Goal: Information Seeking & Learning: Learn about a topic

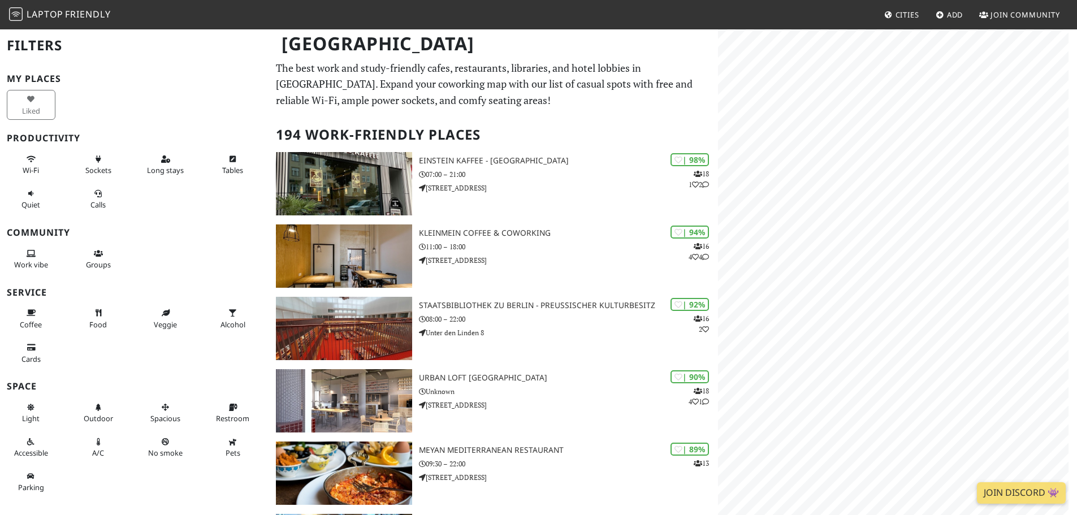
drag, startPoint x: 1063, startPoint y: 17, endPoint x: 1051, endPoint y: 20, distance: 12.2
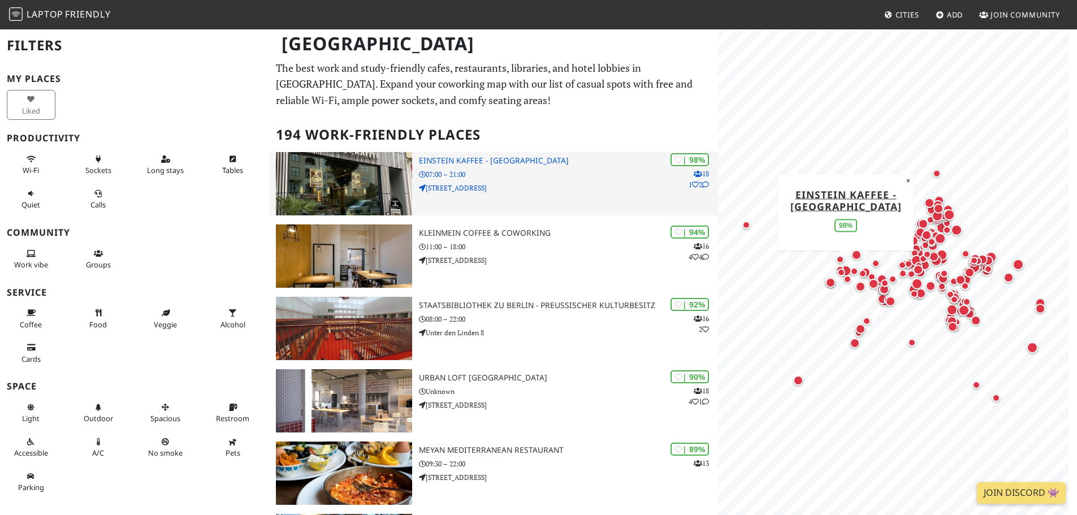
click at [367, 185] on img at bounding box center [344, 183] width 136 height 63
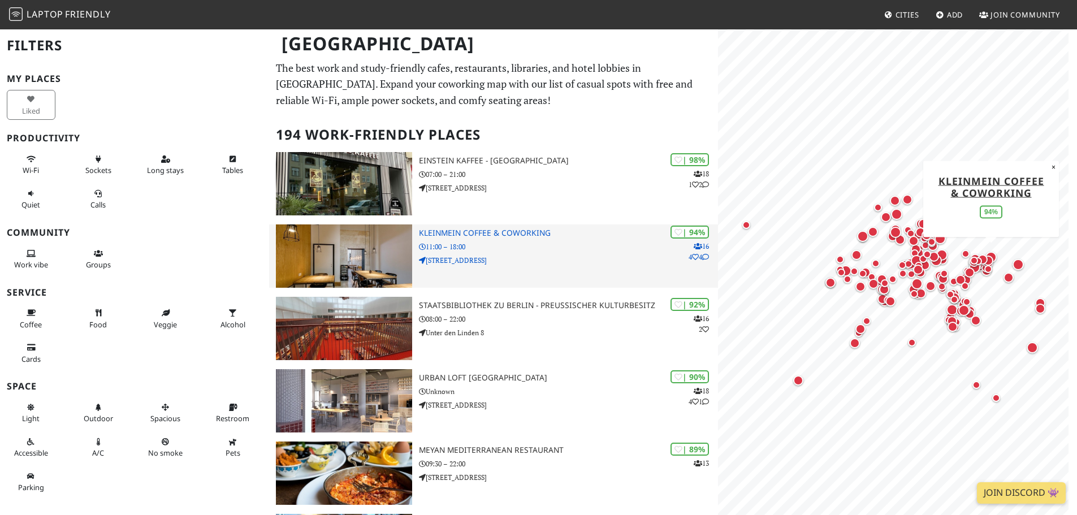
click at [343, 268] on img at bounding box center [344, 256] width 136 height 63
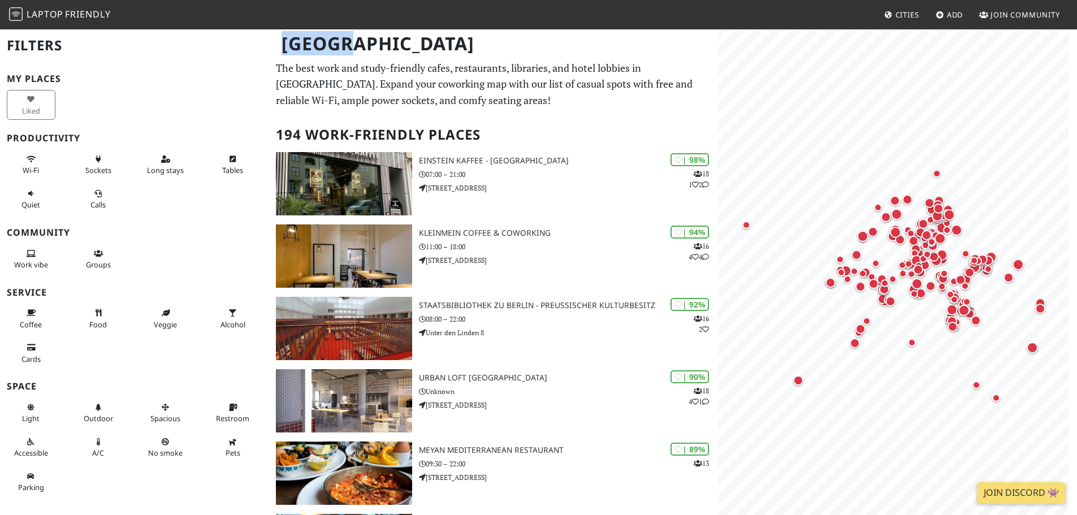
drag, startPoint x: 276, startPoint y: 50, endPoint x: 353, endPoint y: 52, distance: 76.9
click at [353, 52] on h1 "[GEOGRAPHIC_DATA]" at bounding box center [494, 43] width 443 height 31
click at [371, 50] on h1 "[GEOGRAPHIC_DATA]" at bounding box center [494, 43] width 443 height 31
click at [326, 41] on h1 "[GEOGRAPHIC_DATA]" at bounding box center [494, 43] width 443 height 31
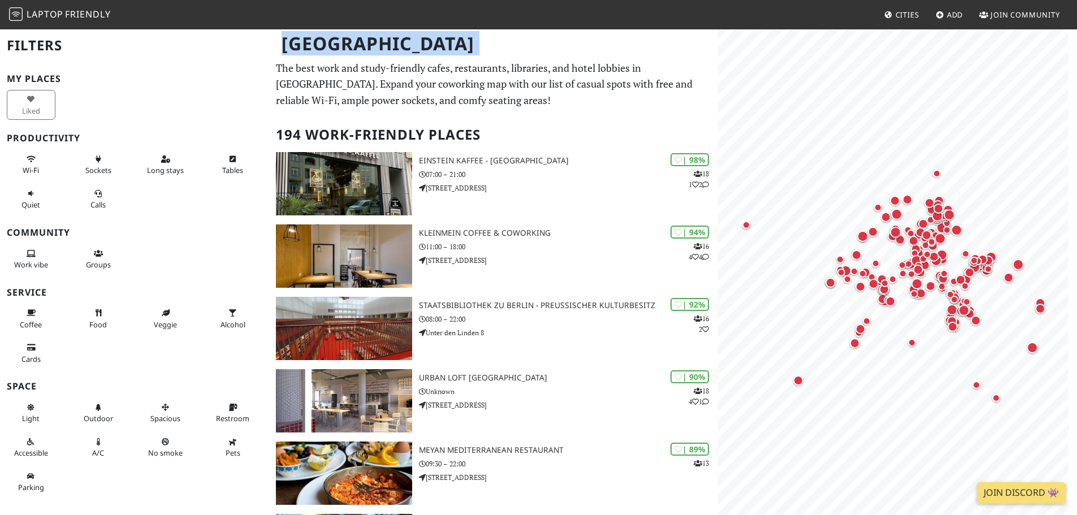
click at [326, 41] on h1 "[GEOGRAPHIC_DATA]" at bounding box center [494, 43] width 443 height 31
click at [372, 44] on h1 "[GEOGRAPHIC_DATA]" at bounding box center [494, 43] width 443 height 31
drag, startPoint x: 351, startPoint y: 49, endPoint x: 287, endPoint y: 41, distance: 64.4
click at [287, 41] on h1 "[GEOGRAPHIC_DATA]" at bounding box center [494, 43] width 443 height 31
click at [326, 41] on h1 "[GEOGRAPHIC_DATA]" at bounding box center [494, 43] width 443 height 31
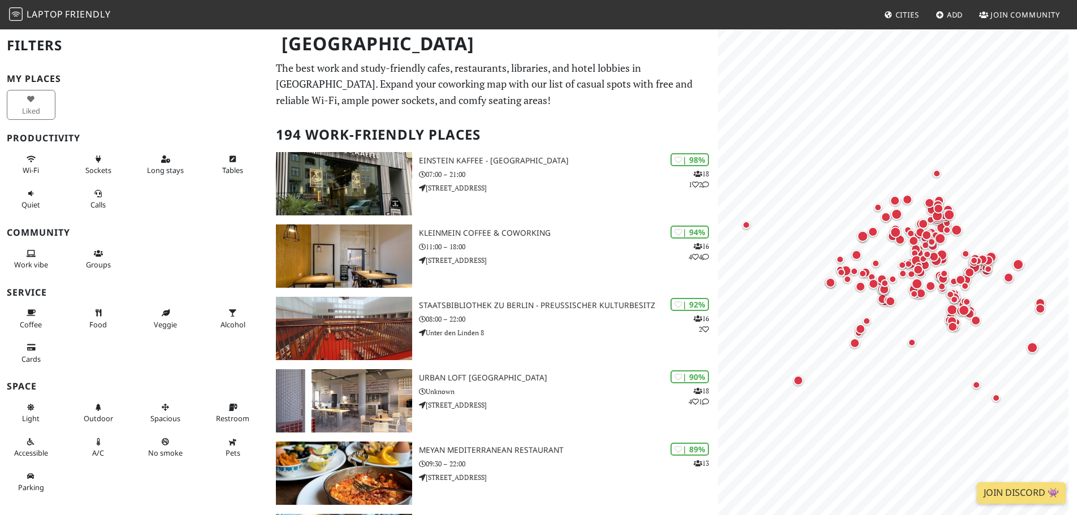
click at [374, 51] on h1 "[GEOGRAPHIC_DATA]" at bounding box center [494, 43] width 443 height 31
drag, startPoint x: 66, startPoint y: 48, endPoint x: 8, endPoint y: 46, distance: 57.7
click at [8, 46] on h2 "Filters" at bounding box center [135, 45] width 256 height 34
click at [33, 45] on h2 "Filters" at bounding box center [135, 45] width 256 height 34
click at [85, 57] on h2 "Filters" at bounding box center [135, 45] width 256 height 34
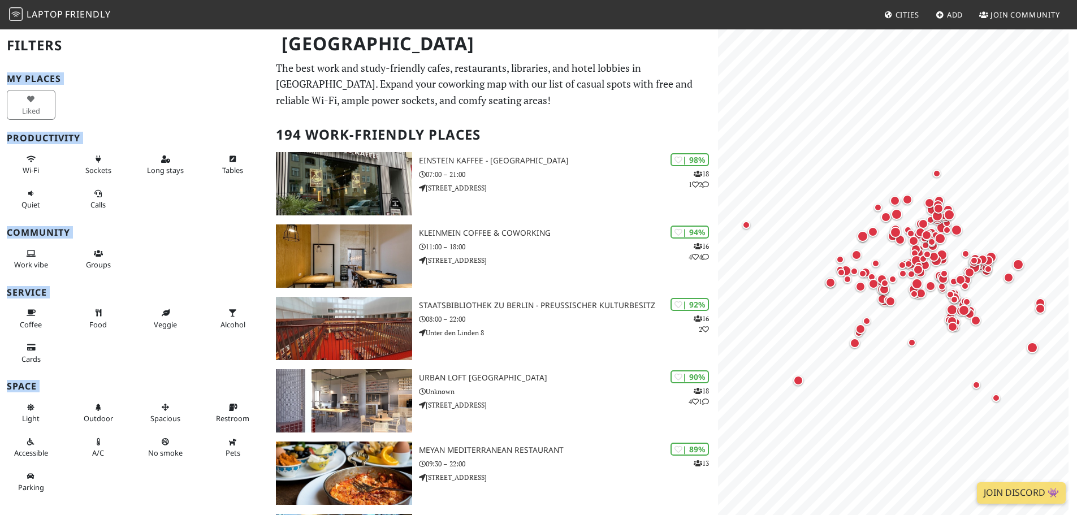
drag, startPoint x: 67, startPoint y: 43, endPoint x: -6, endPoint y: 50, distance: 72.7
click at [0, 50] on html "Laptop Friendly Cities Add Join Community [GEOGRAPHIC_DATA] Filters My Places L…" at bounding box center [538, 257] width 1077 height 515
click at [44, 42] on h2 "Filters" at bounding box center [135, 45] width 256 height 34
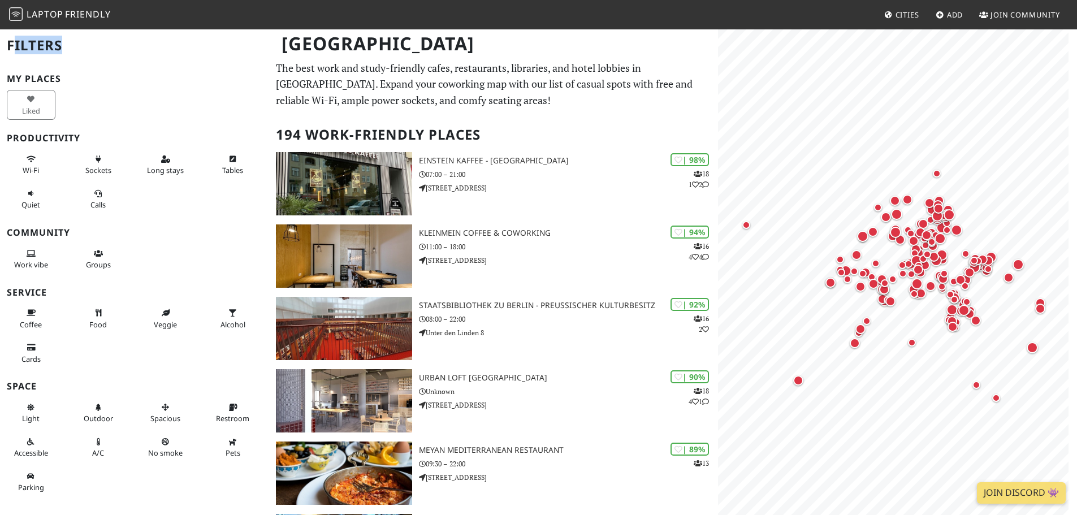
click at [126, 53] on h2 "Filters" at bounding box center [135, 45] width 256 height 34
click at [336, 44] on h1 "[GEOGRAPHIC_DATA]" at bounding box center [494, 43] width 443 height 31
click at [372, 48] on h1 "[GEOGRAPHIC_DATA]" at bounding box center [494, 43] width 443 height 31
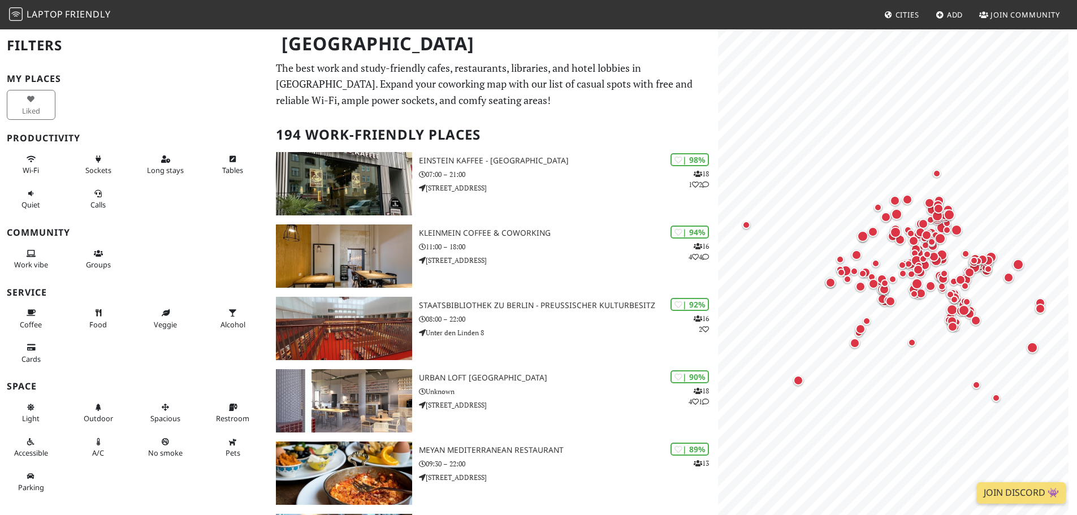
click at [284, 34] on h1 "[GEOGRAPHIC_DATA]" at bounding box center [494, 43] width 443 height 31
drag, startPoint x: 64, startPoint y: 50, endPoint x: 8, endPoint y: 49, distance: 56.0
click at [8, 49] on h2 "Filters" at bounding box center [135, 45] width 256 height 34
click at [99, 48] on h2 "Filters" at bounding box center [135, 45] width 256 height 34
